Goal: Transaction & Acquisition: Purchase product/service

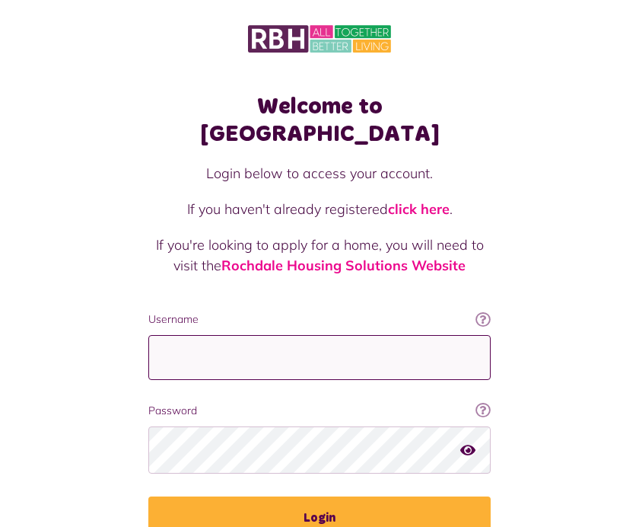
click at [212, 335] on input "Username" at bounding box center [319, 357] width 343 height 45
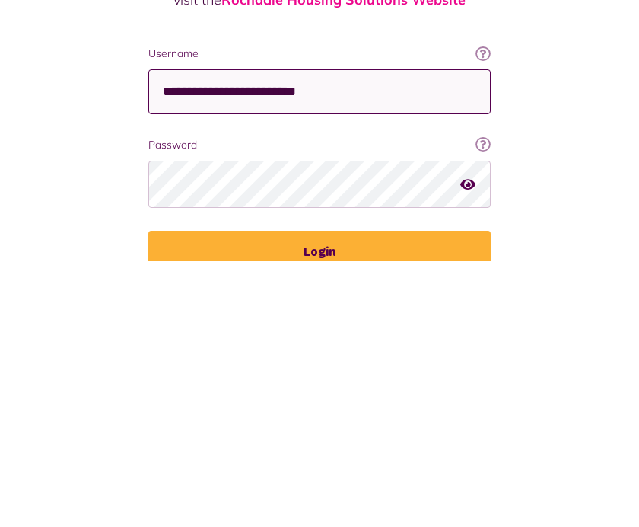
type input "**********"
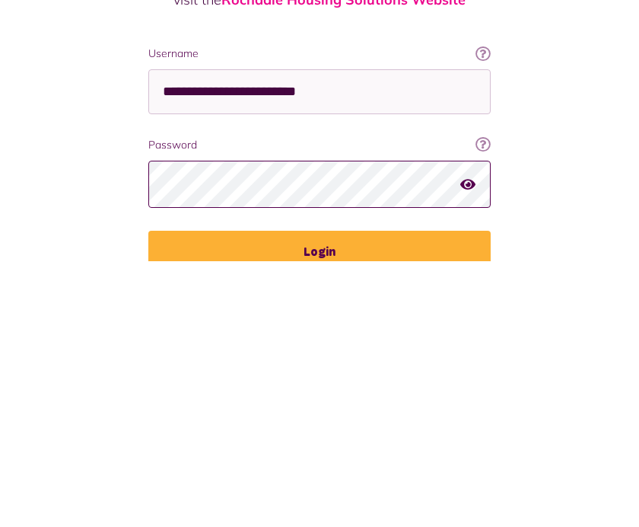
scroll to position [1, 0]
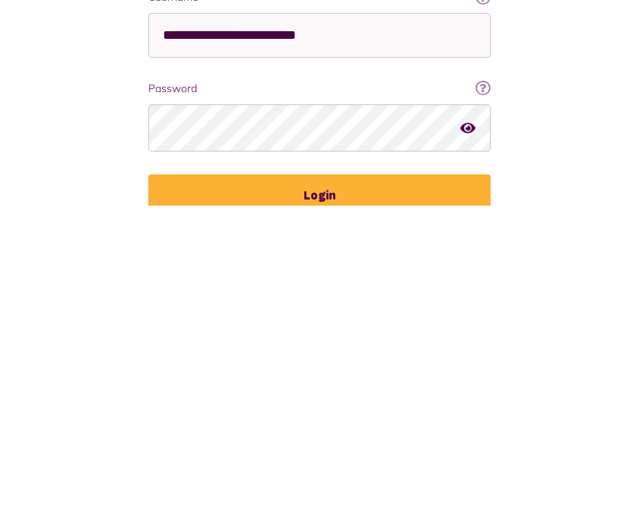
click at [326, 496] on button "Login" at bounding box center [319, 517] width 343 height 43
click at [327, 496] on button "Login" at bounding box center [319, 517] width 343 height 43
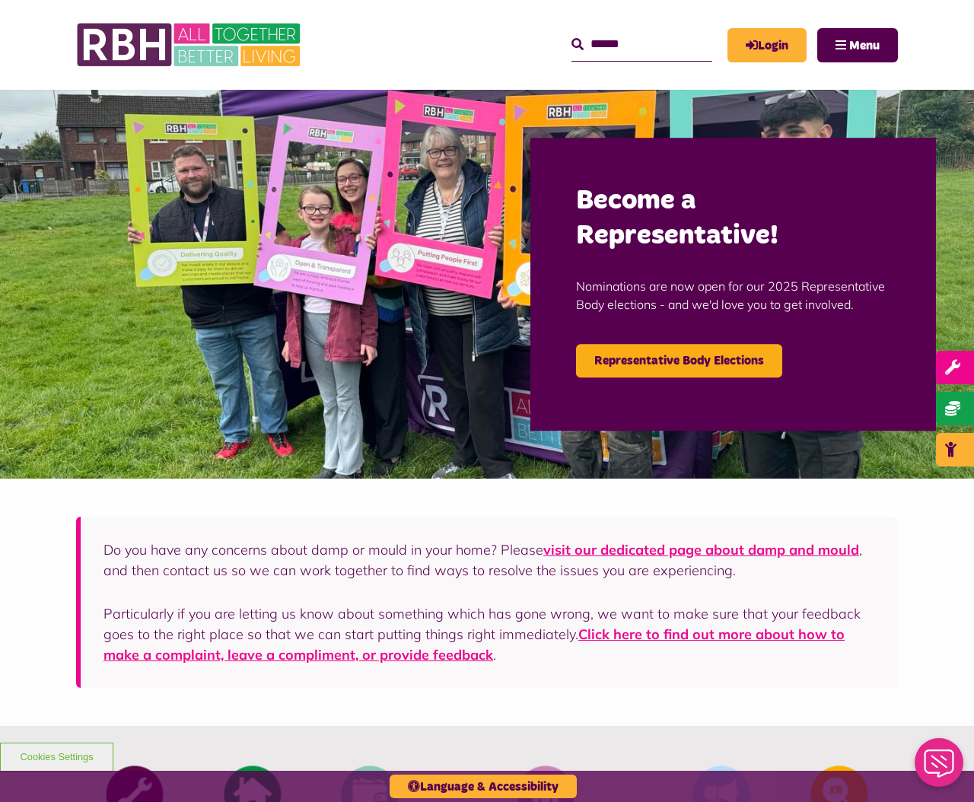
click at [776, 35] on link "Login" at bounding box center [767, 45] width 79 height 34
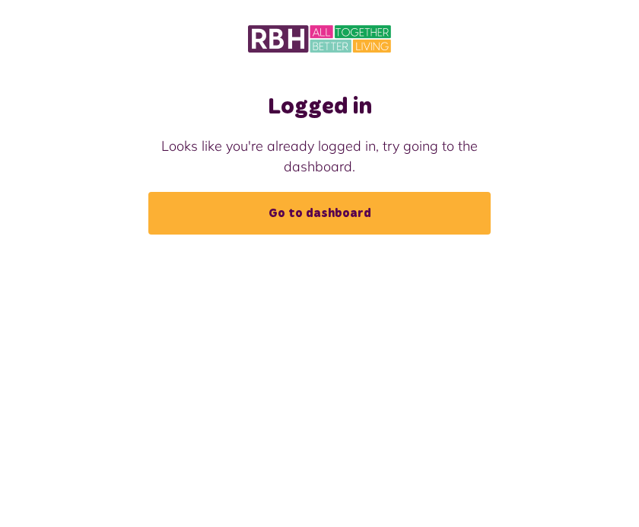
click at [334, 211] on link "Go to dashboard" at bounding box center [319, 213] width 343 height 43
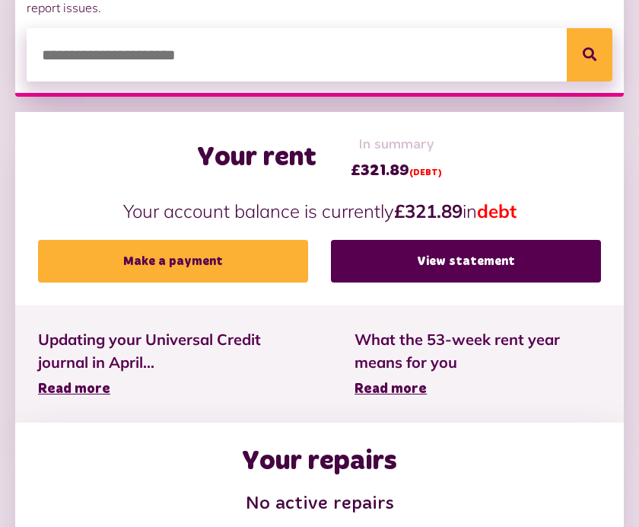
scroll to position [298, 0]
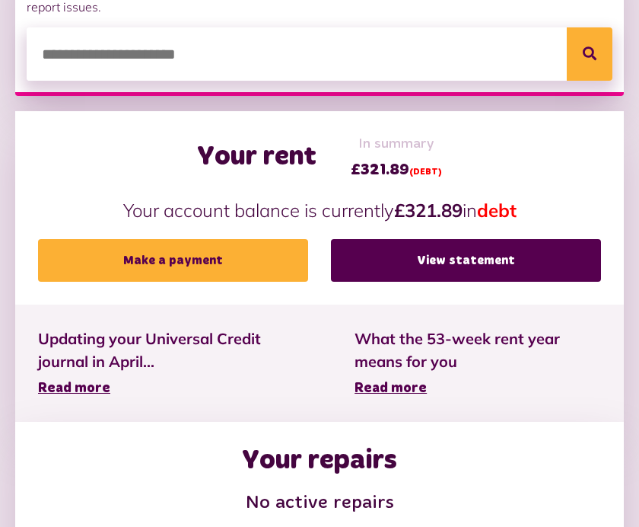
click at [191, 257] on link "Make a payment" at bounding box center [173, 260] width 270 height 43
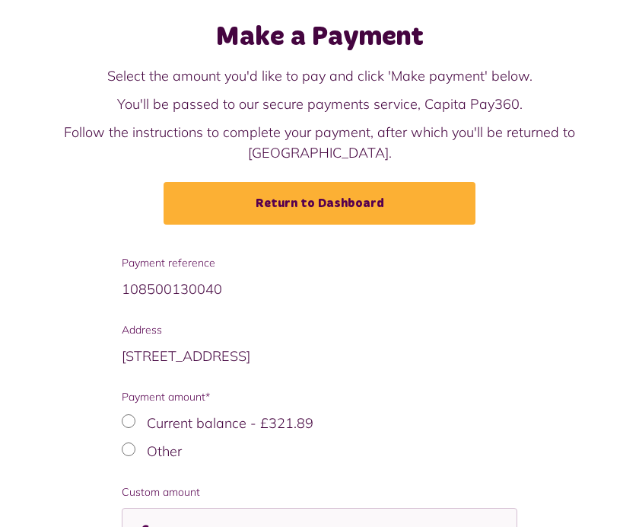
scroll to position [90, 0]
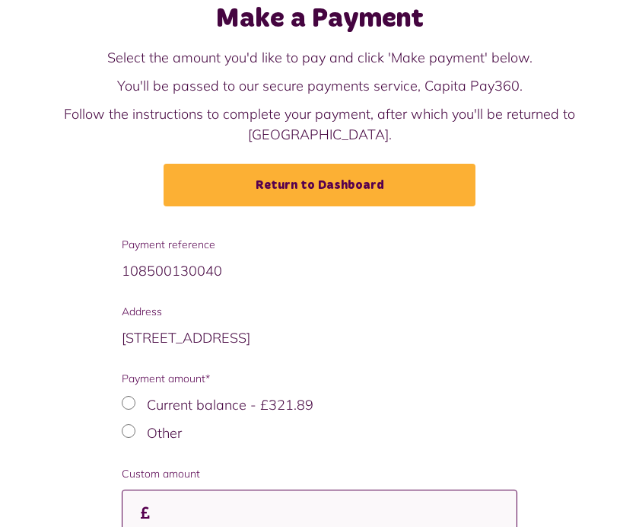
click at [188, 493] on input "Custom amount" at bounding box center [320, 512] width 396 height 45
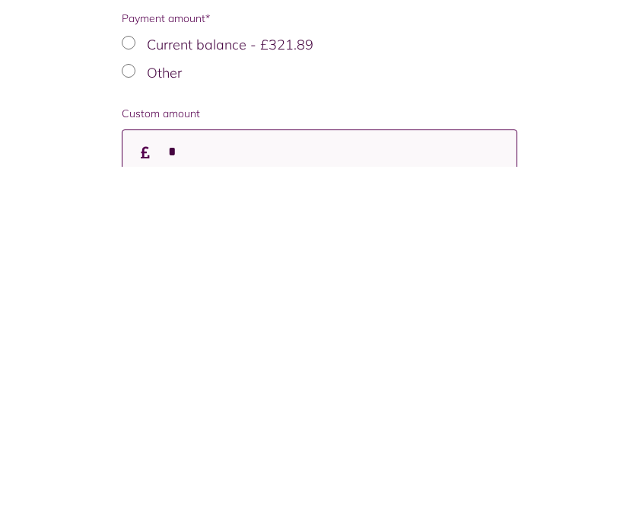
scroll to position [183, 0]
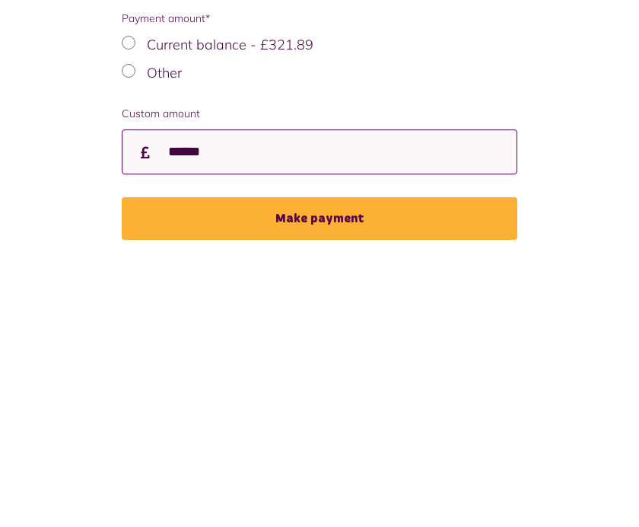
type input "******"
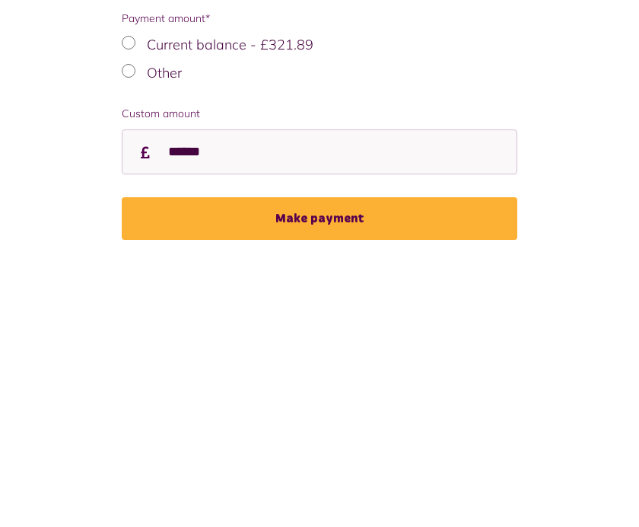
click at [328, 464] on button "Make payment" at bounding box center [320, 485] width 396 height 43
